Goal: Find specific page/section: Find specific page/section

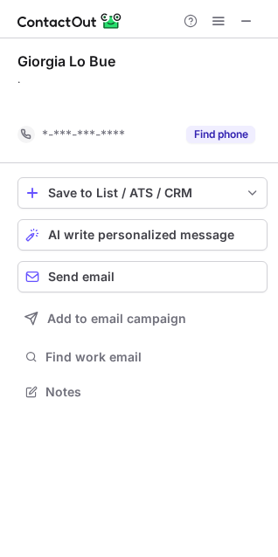
scroll to position [351, 278]
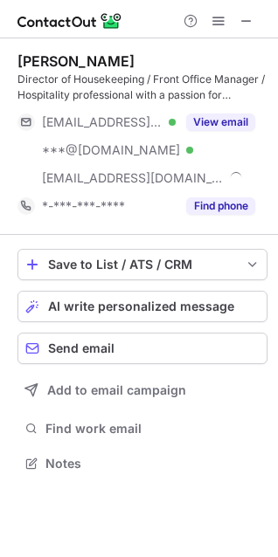
scroll to position [451, 278]
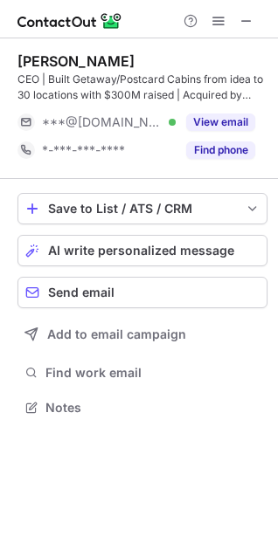
scroll to position [395, 278]
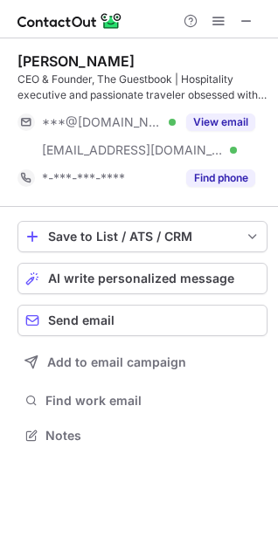
scroll to position [423, 278]
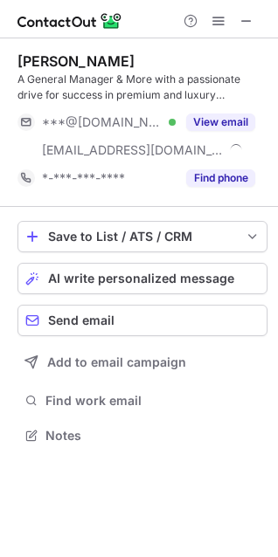
scroll to position [423, 278]
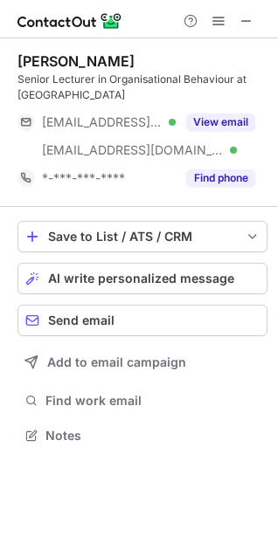
scroll to position [423, 278]
